Goal: Task Accomplishment & Management: Manage account settings

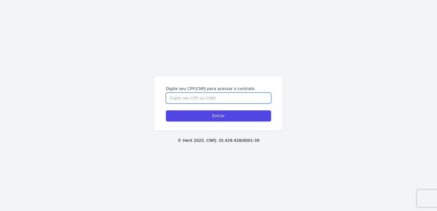
click at [238, 96] on input "Digite seu CPF/CNPJ para acessar o contrato" at bounding box center [218, 98] width 105 height 11
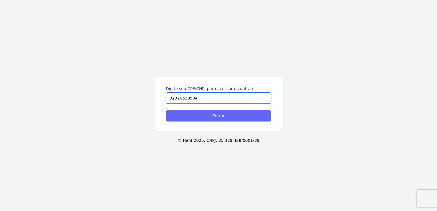
type input "92320538534"
click at [236, 119] on input "Entrar" at bounding box center [218, 115] width 105 height 11
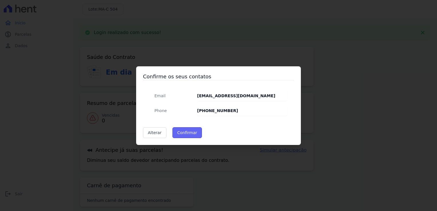
click at [190, 135] on button "Confirmar" at bounding box center [188, 132] width 30 height 11
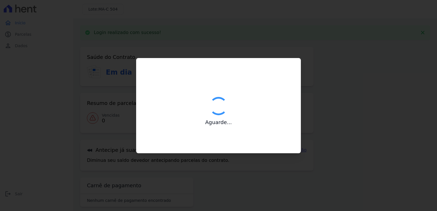
type input "Contatos confirmados com sucesso."
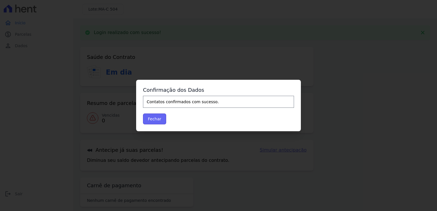
click at [152, 122] on button "Fechar" at bounding box center [154, 119] width 23 height 11
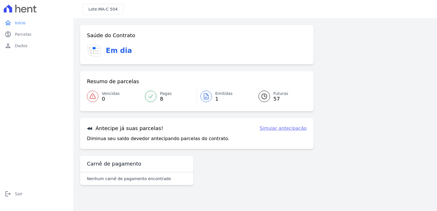
click at [278, 129] on link "Simular antecipação" at bounding box center [283, 128] width 47 height 7
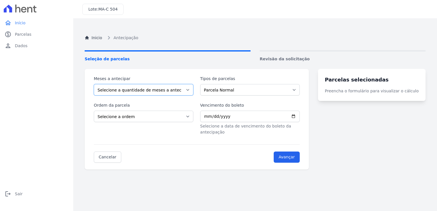
click at [187, 88] on select "Selecione a quantidade de meses a antecipar 1 2 3 4 5 6 7 8 9 10 11 12 13 14 15…" at bounding box center [144, 89] width 100 height 11
click at [182, 69] on div "Meses a antecipar Selecione a quantidade de meses a antecipar 1 2 3 4 5 6 7 8 9…" at bounding box center [197, 119] width 224 height 101
click at [189, 117] on select "Selecione a ordem Últimas parcelas Primeiras parcelas" at bounding box center [144, 116] width 100 height 11
click at [42, 68] on div "home Início home Início paid Parcelas paid Parcelas person Dados person Dados l…" at bounding box center [36, 112] width 69 height 190
click at [23, 35] on span "Parcelas" at bounding box center [23, 34] width 17 height 6
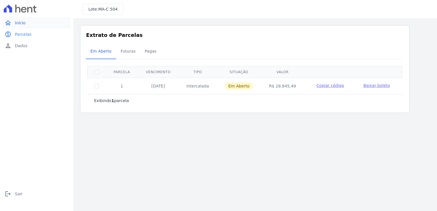
click at [21, 23] on span "Início" at bounding box center [20, 23] width 11 height 6
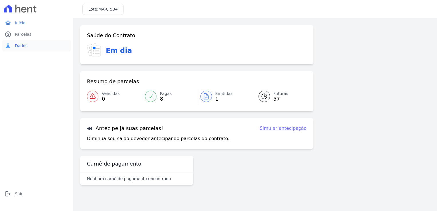
click at [21, 45] on span "Dados" at bounding box center [21, 46] width 13 height 6
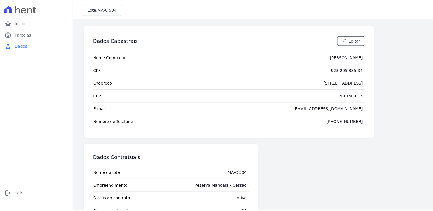
scroll to position [23, 0]
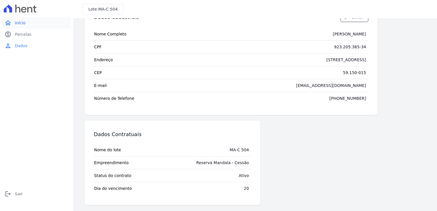
click at [23, 21] on span "Início" at bounding box center [20, 23] width 11 height 6
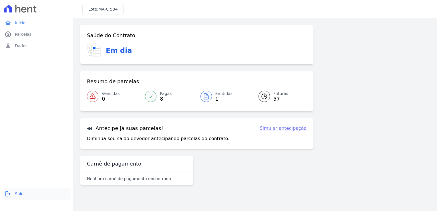
click at [17, 197] on link "logout Sair" at bounding box center [36, 193] width 69 height 11
